Goal: Information Seeking & Learning: Find specific fact

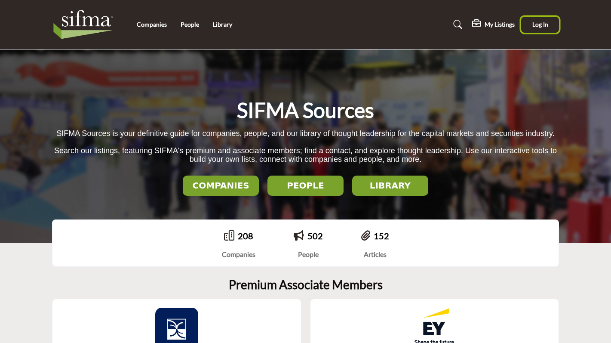
click at [537, 25] on span "Log In" at bounding box center [541, 24] width 16 height 7
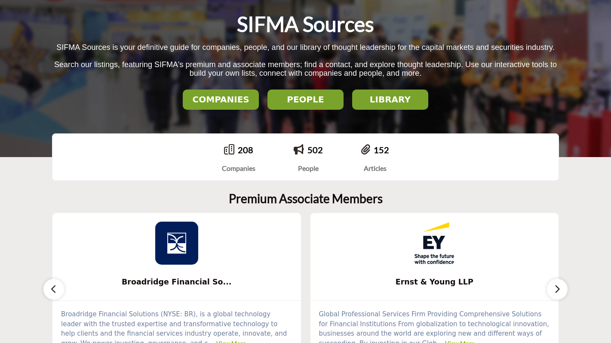
scroll to position [2, 0]
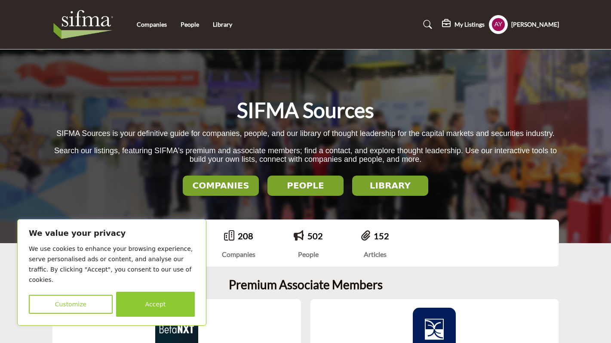
drag, startPoint x: 153, startPoint y: 294, endPoint x: 146, endPoint y: 245, distance: 50.0
click at [153, 295] on button "Accept" at bounding box center [155, 304] width 79 height 25
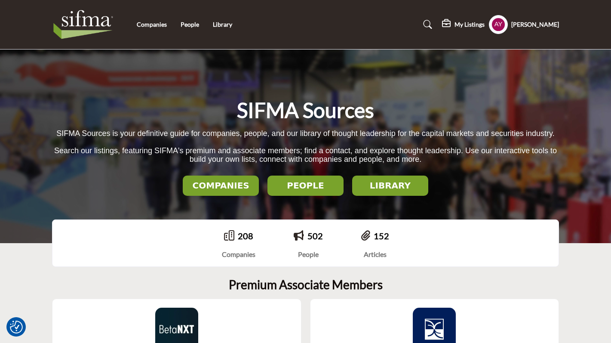
click at [232, 188] on h2 "COMPANIES" at bounding box center [220, 185] width 71 height 10
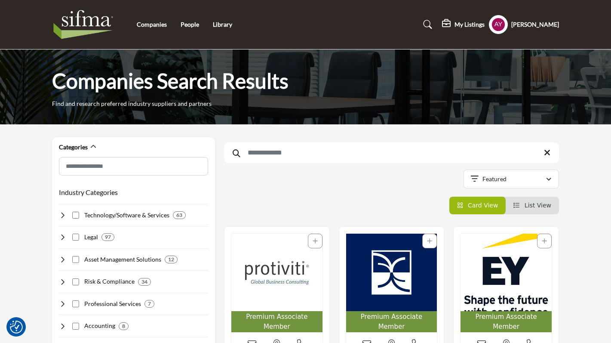
click at [292, 151] on input "Search Keyword" at bounding box center [391, 152] width 335 height 21
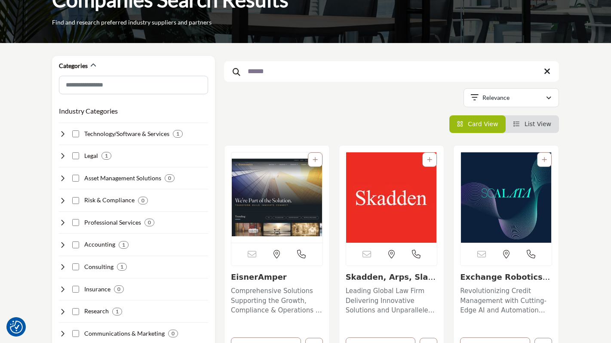
scroll to position [86, 0]
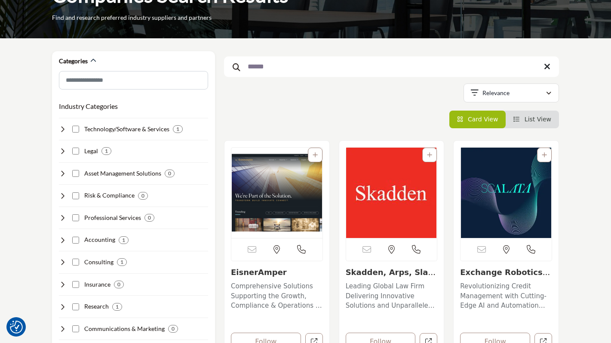
type input "******"
click at [263, 183] on img "Open Listing in new tab" at bounding box center [276, 193] width 91 height 90
